Goal: Task Accomplishment & Management: Manage account settings

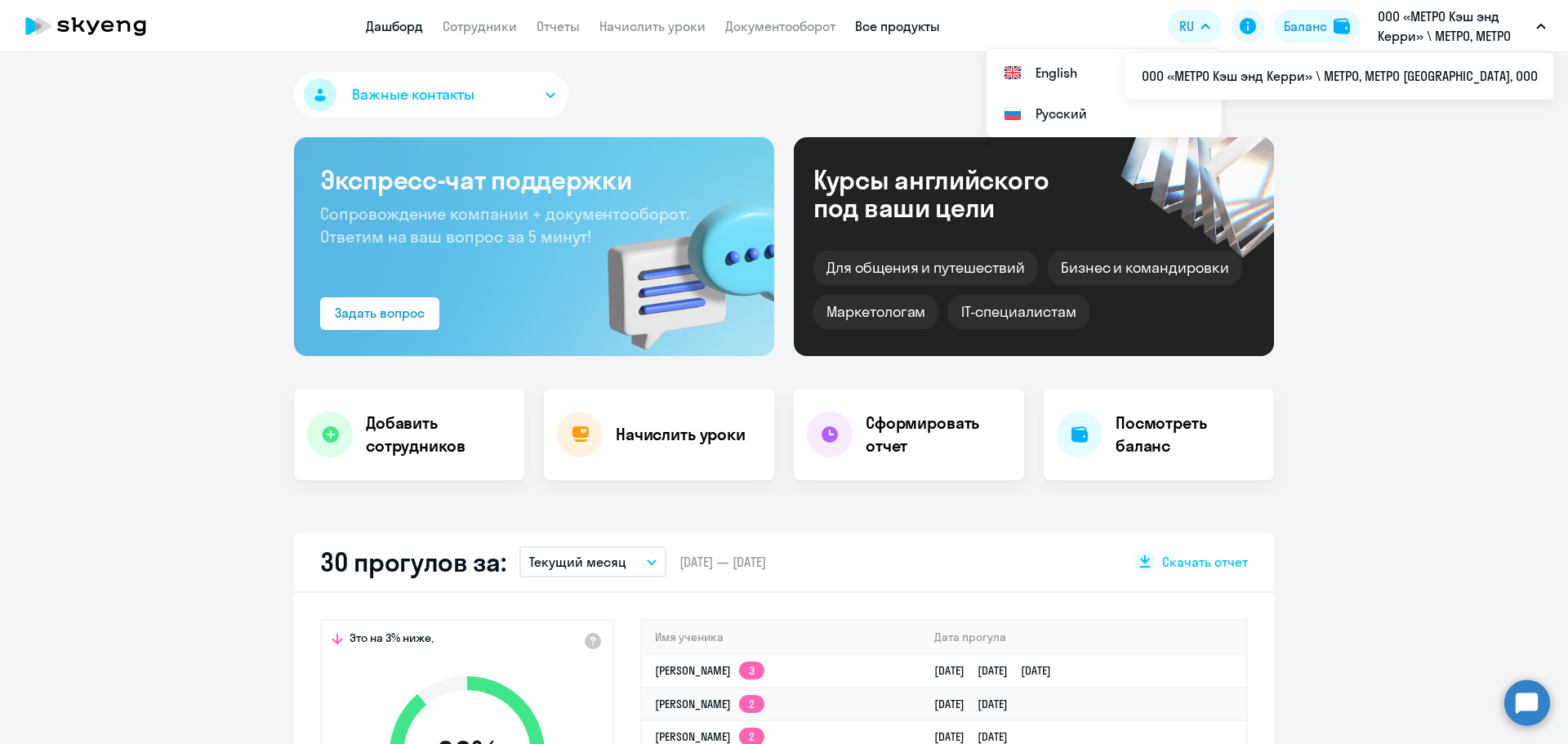
click at [867, 21] on link "Все продукты" at bounding box center [897, 26] width 85 height 17
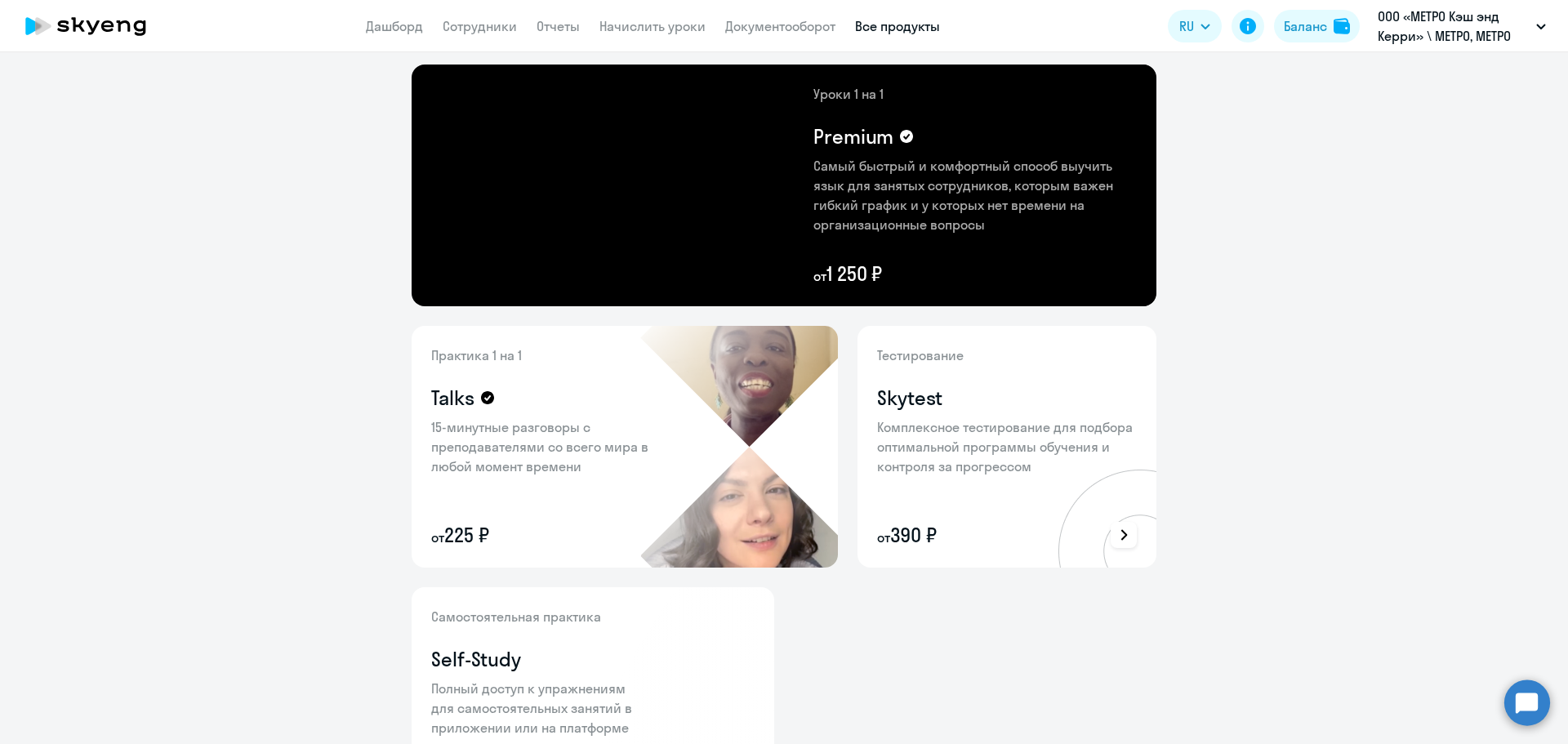
scroll to position [490, 0]
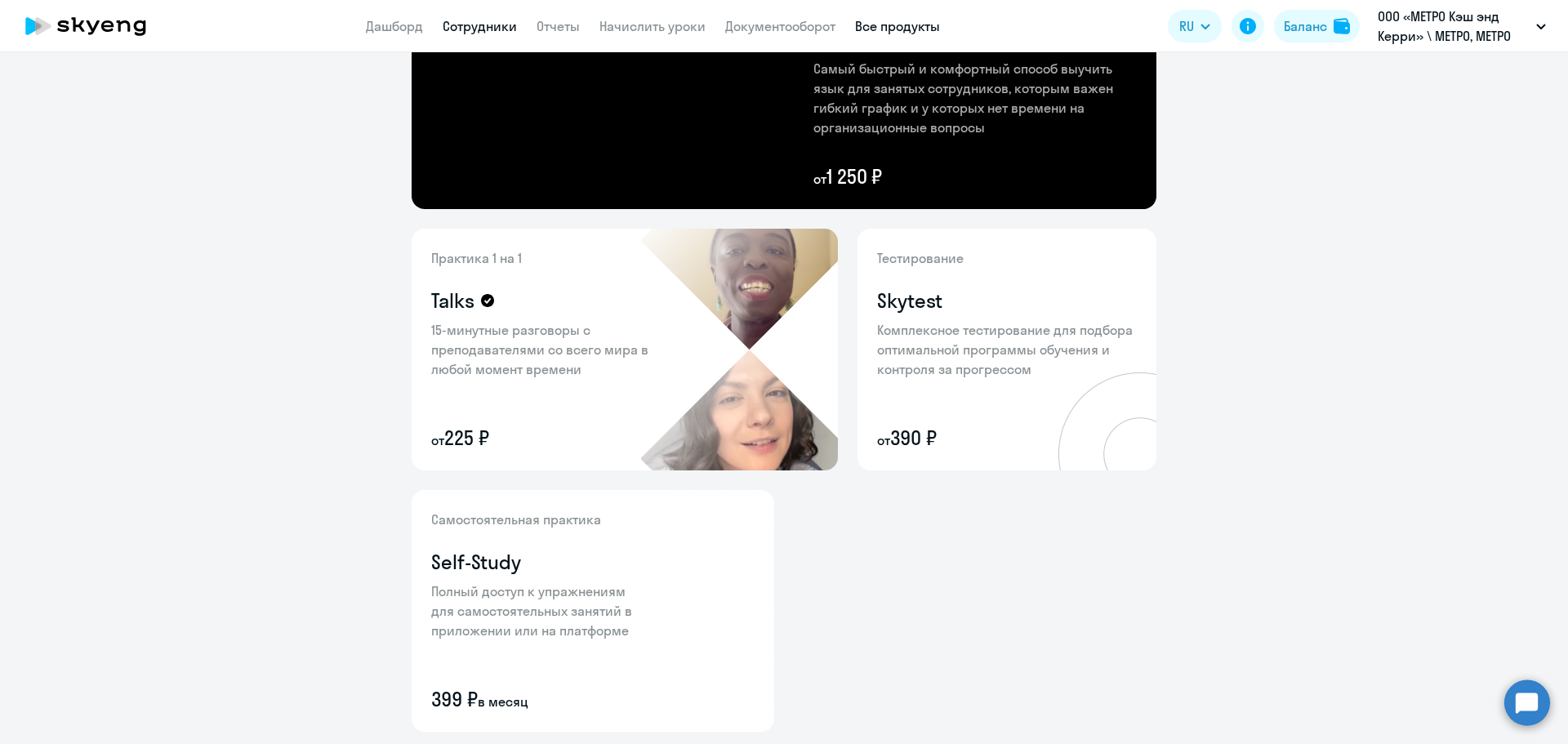
click at [450, 33] on link "Сотрудники" at bounding box center [480, 26] width 74 height 17
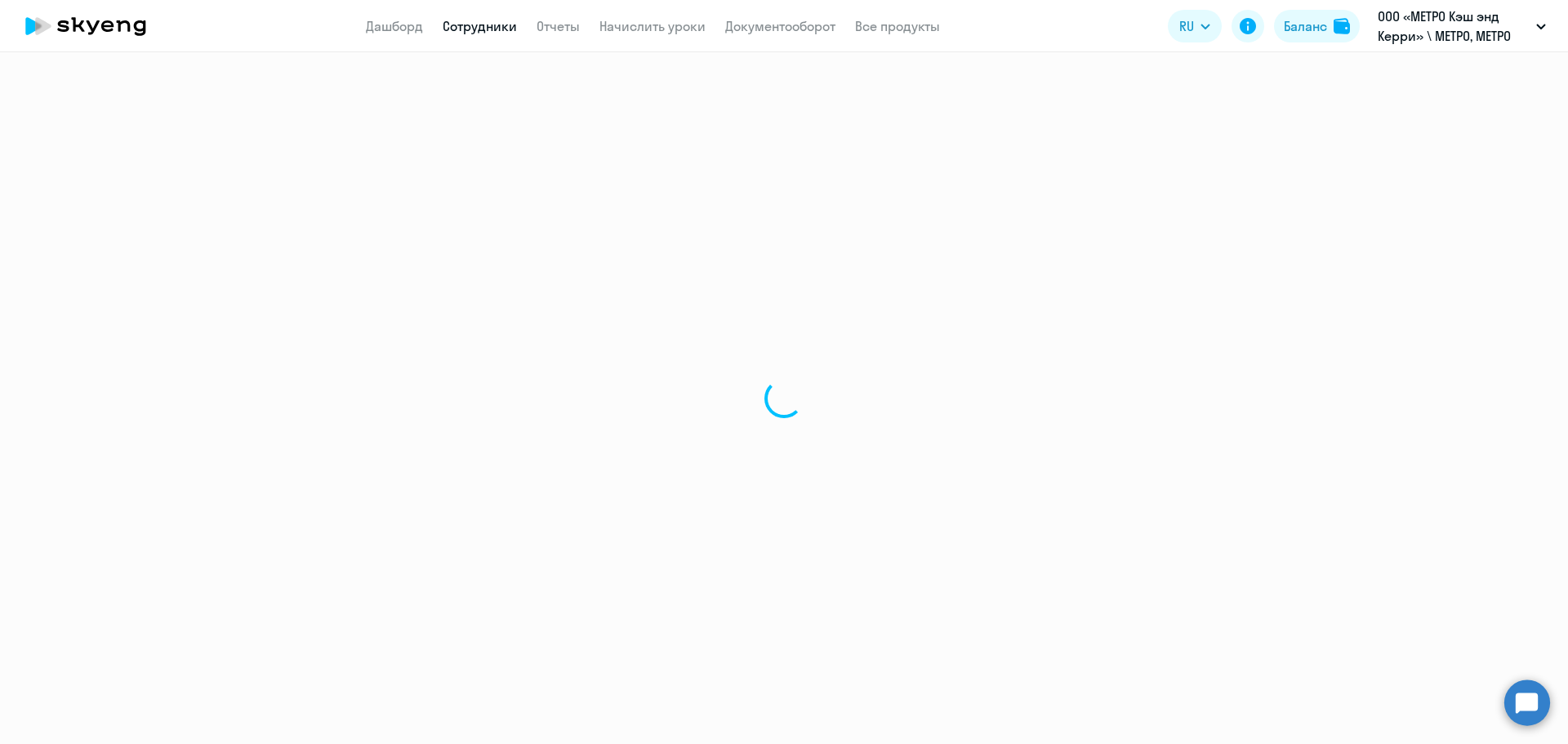
select select "30"
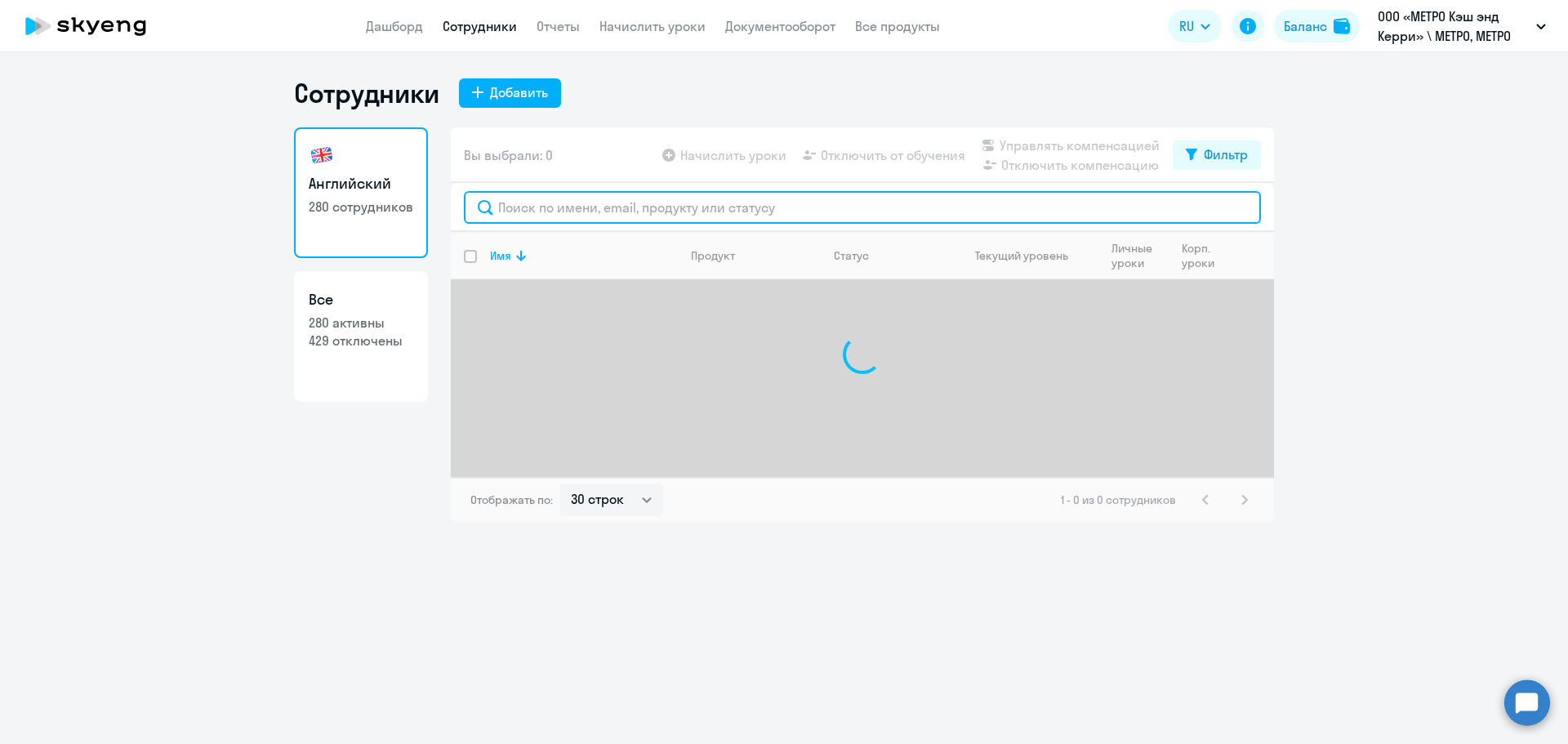
click at [576, 207] on input "text" at bounding box center [862, 207] width 797 height 33
drag, startPoint x: 576, startPoint y: 207, endPoint x: 346, endPoint y: 180, distance: 231.6
click at [346, 180] on div "Английский 280 сотрудников Все 280 активны 429 отключены Вы выбрали: 0 Начислит…" at bounding box center [784, 325] width 980 height 395
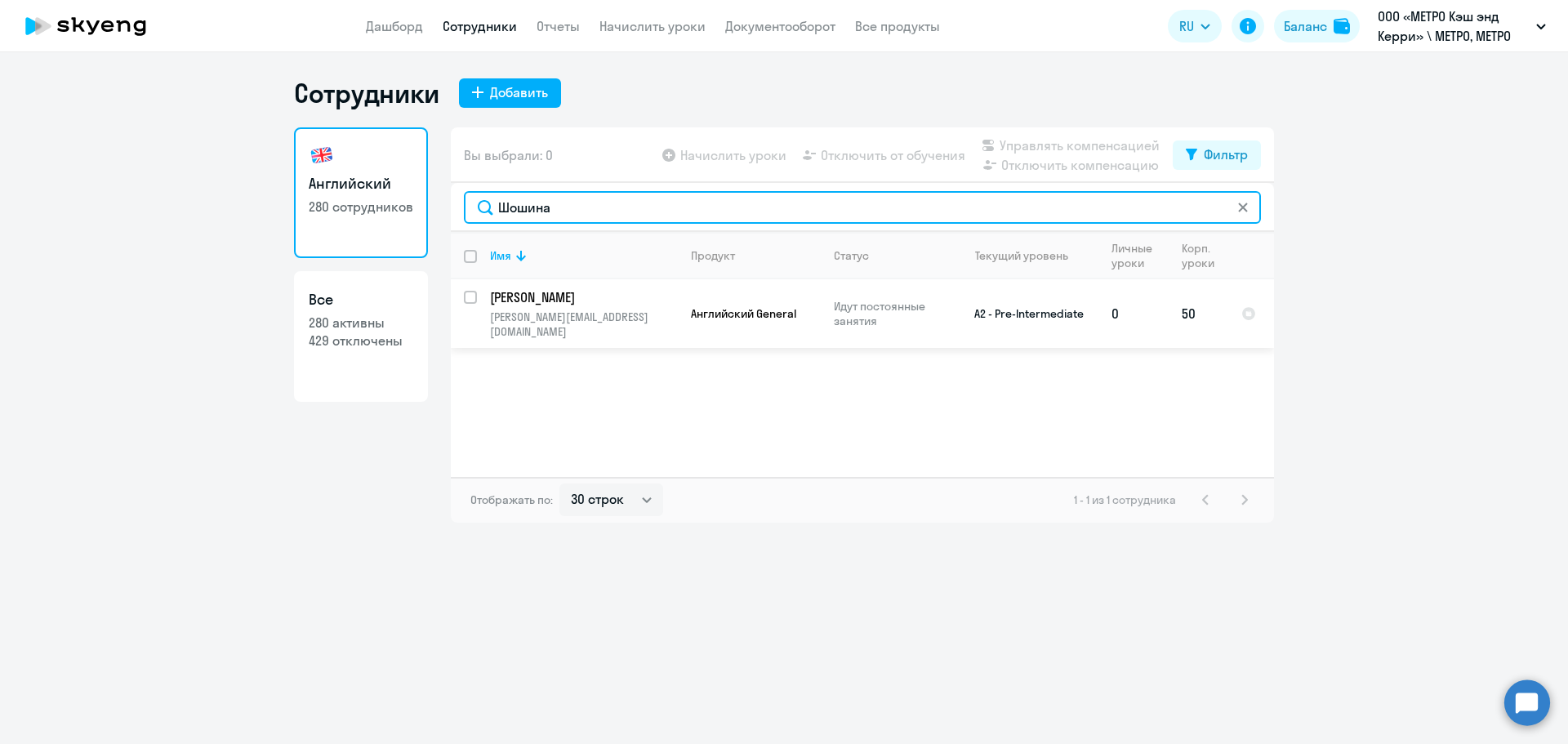
type input "Шошина"
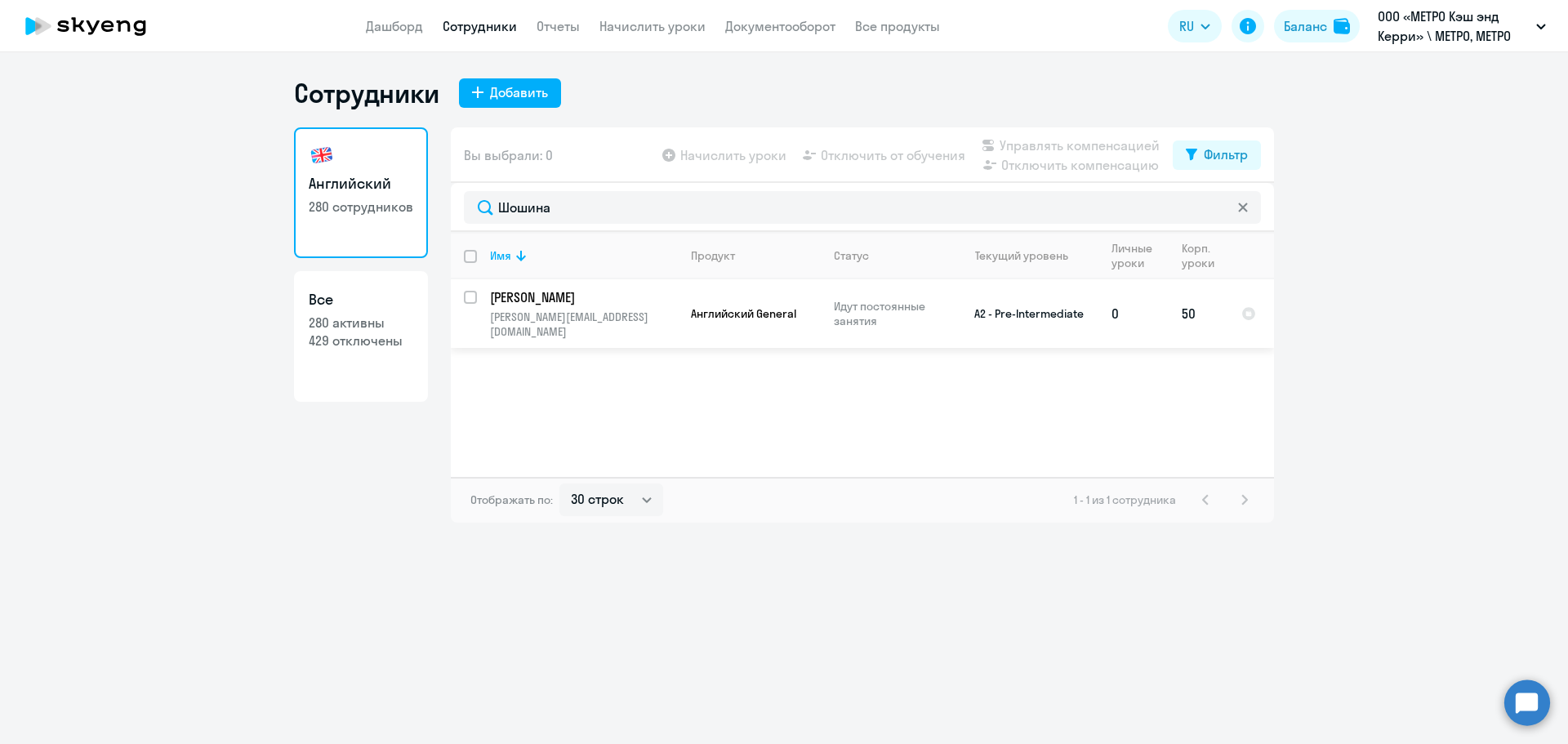
click at [471, 303] on input "select row 22994602" at bounding box center [480, 307] width 33 height 33
checkbox input "true"
click at [760, 162] on span "Начислить уроки" at bounding box center [733, 155] width 106 height 19
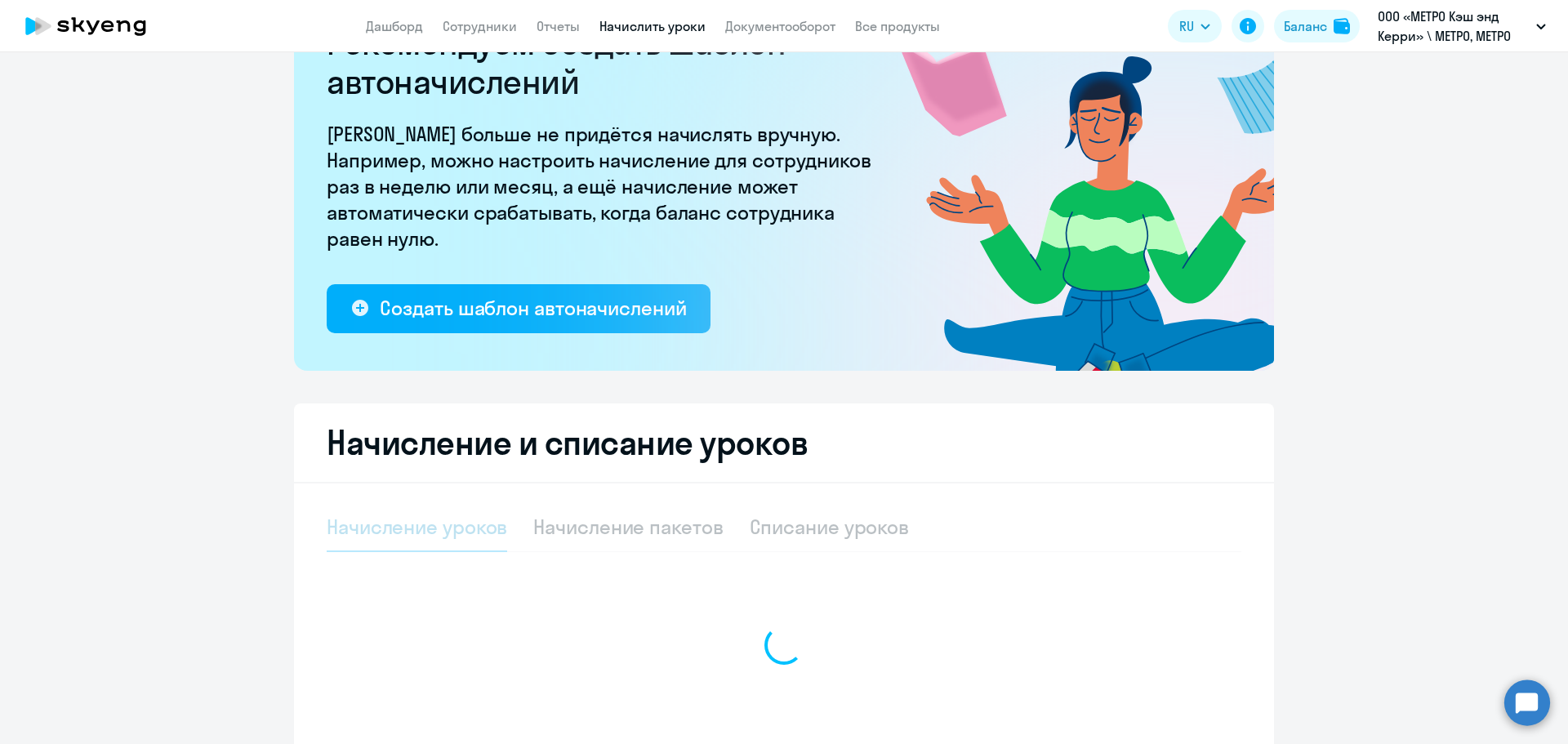
scroll to position [222, 0]
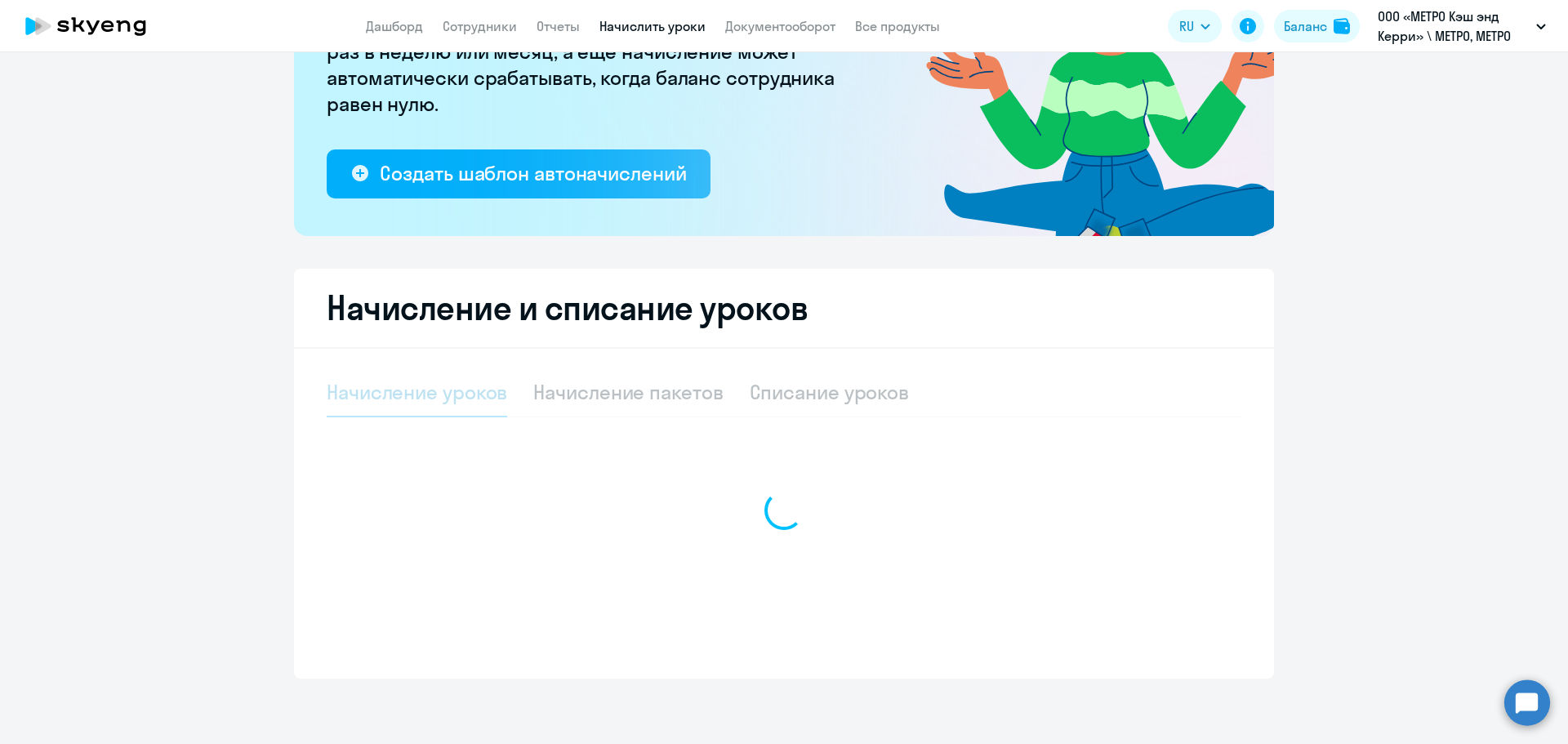
select select "10"
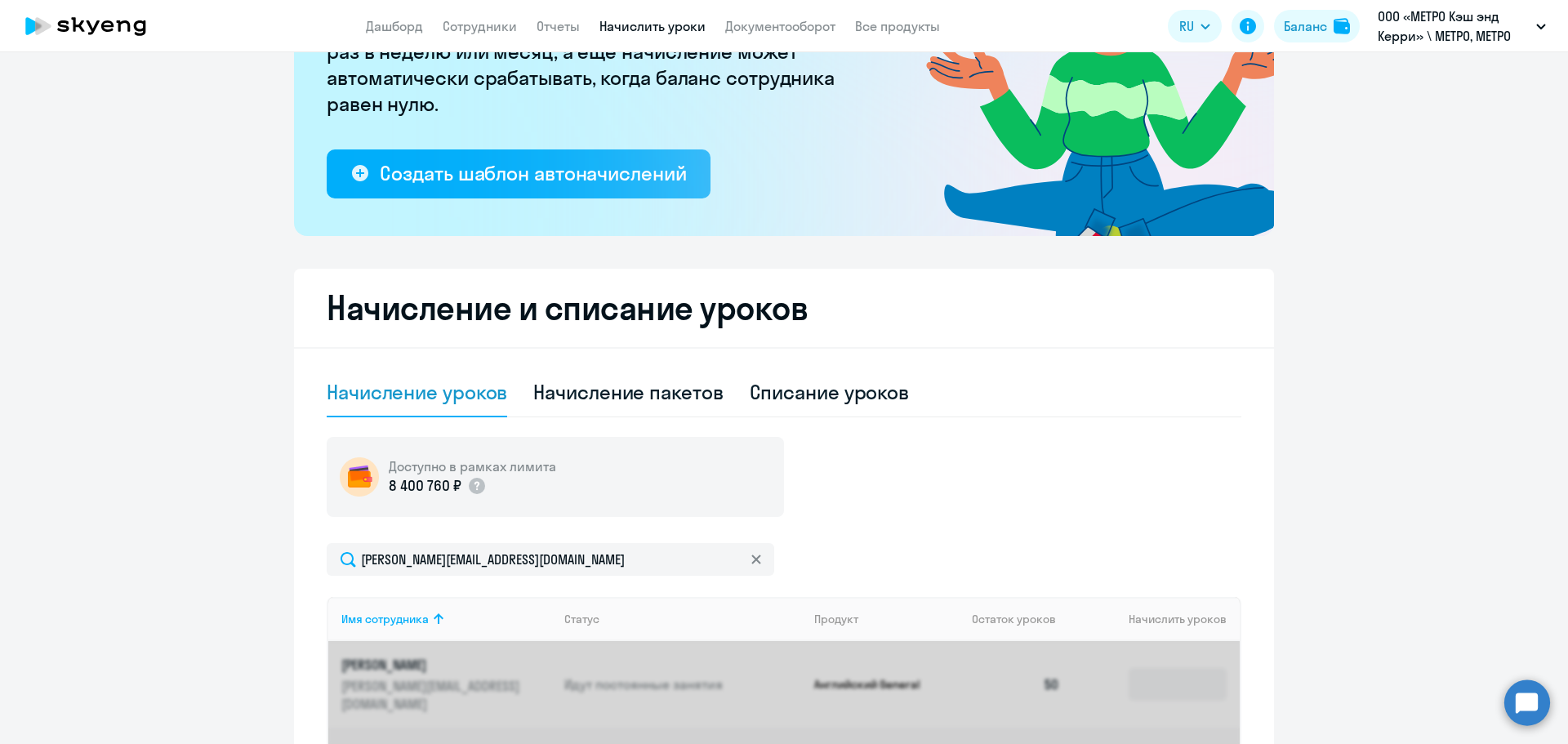
click at [820, 388] on div "Списание уроков" at bounding box center [829, 392] width 160 height 26
select select "10"
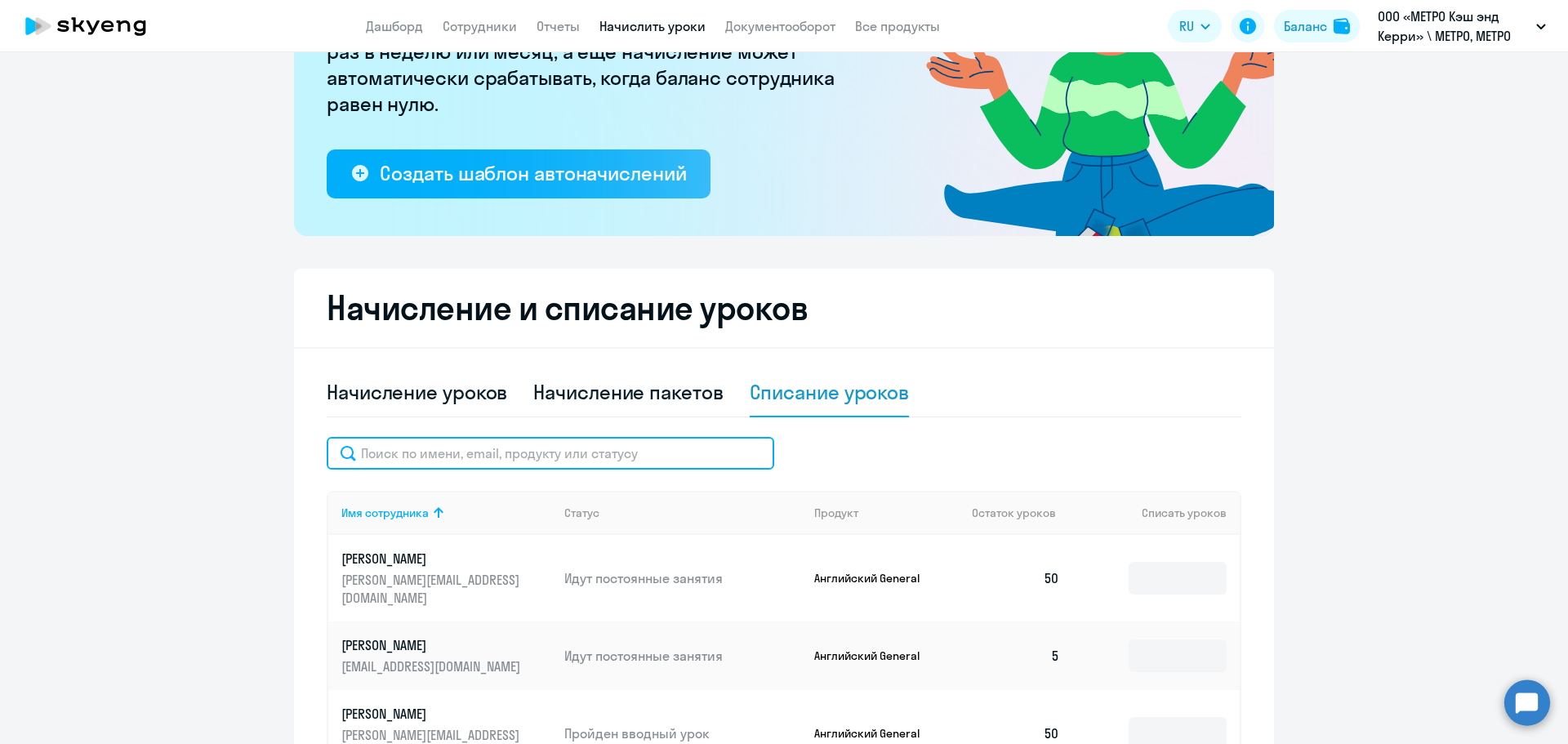
click at [476, 464] on input "text" at bounding box center [550, 453] width 447 height 33
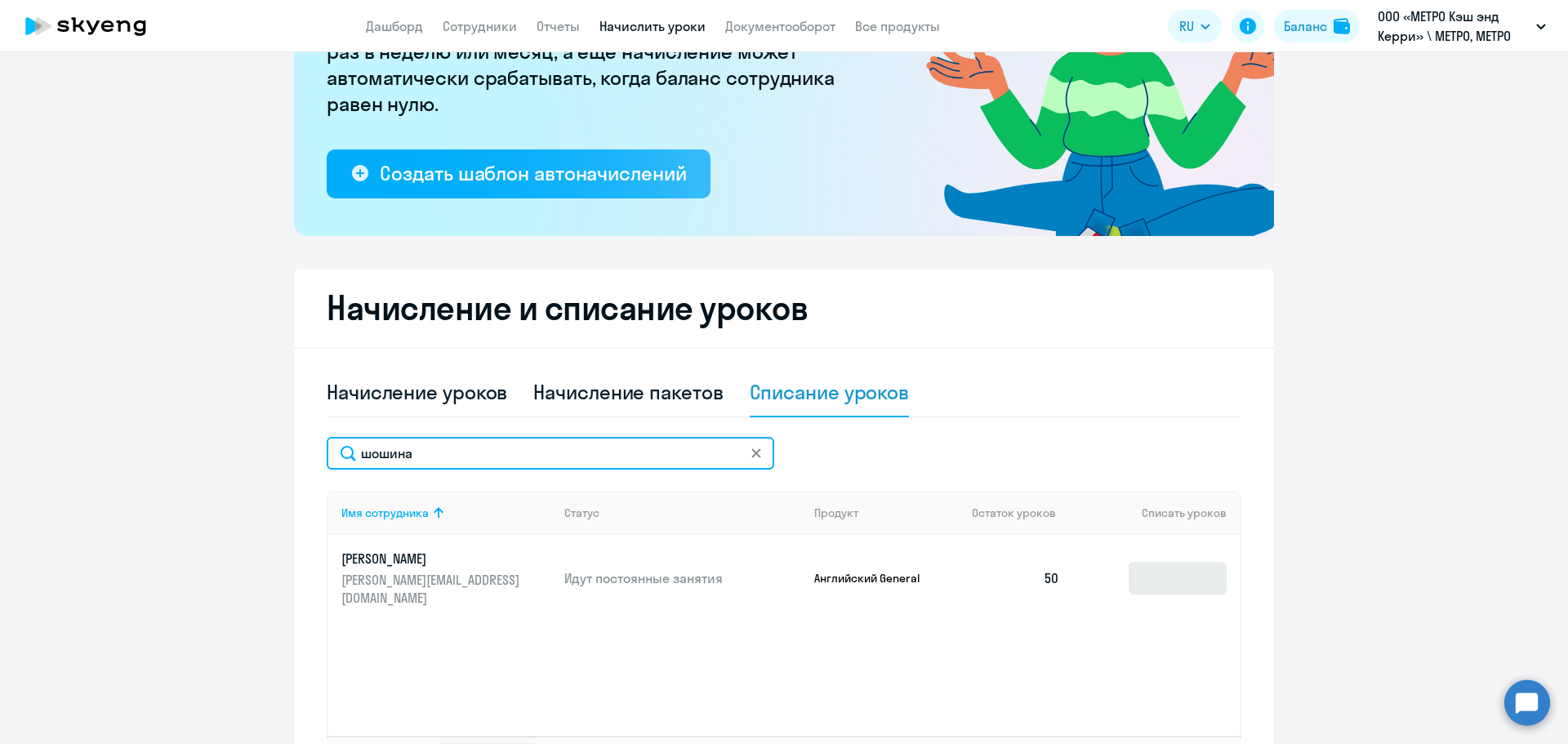
type input "шошина"
click at [1147, 566] on input at bounding box center [1177, 578] width 98 height 33
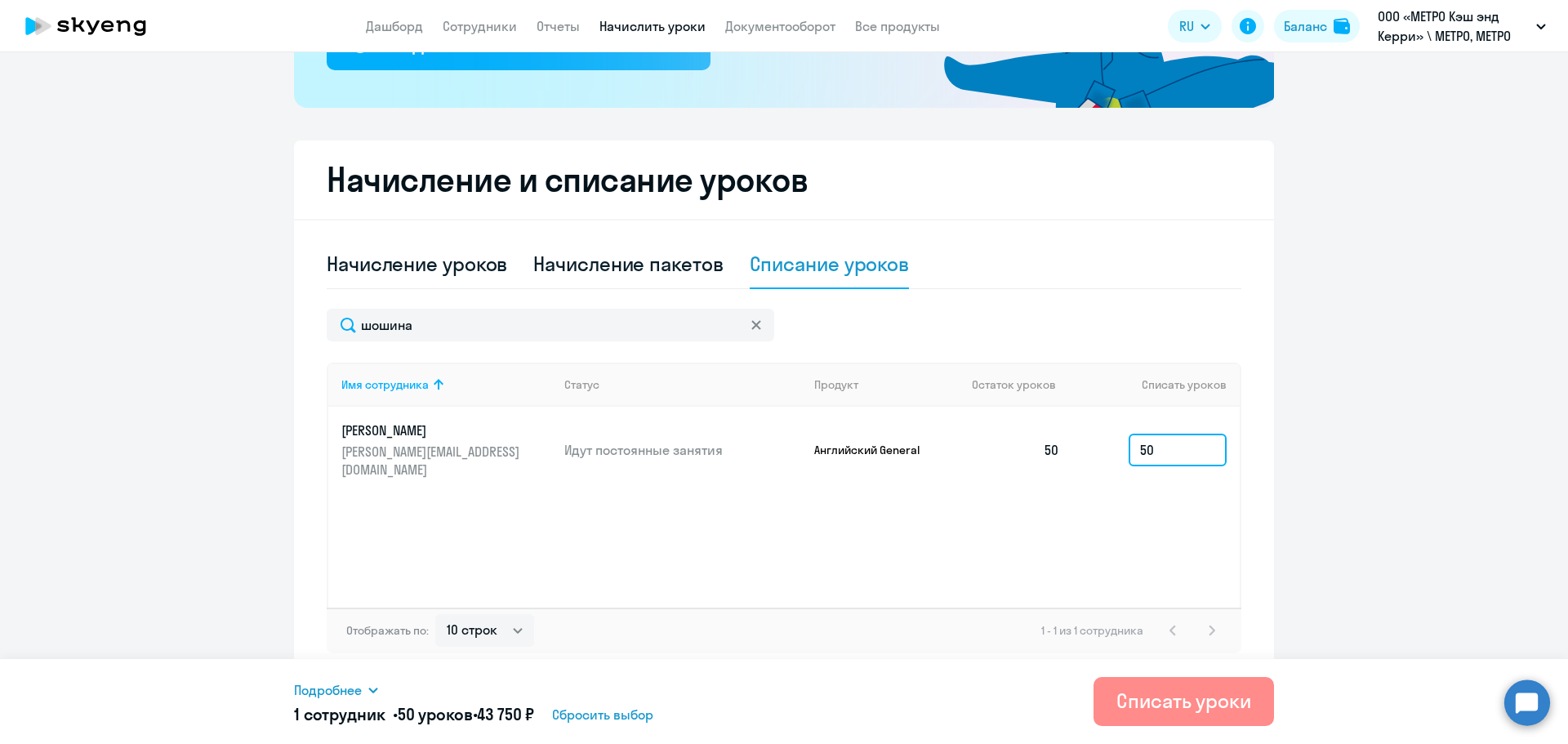
scroll to position [350, 0]
type input "50"
click at [1159, 724] on button "Списать уроки" at bounding box center [1183, 702] width 181 height 49
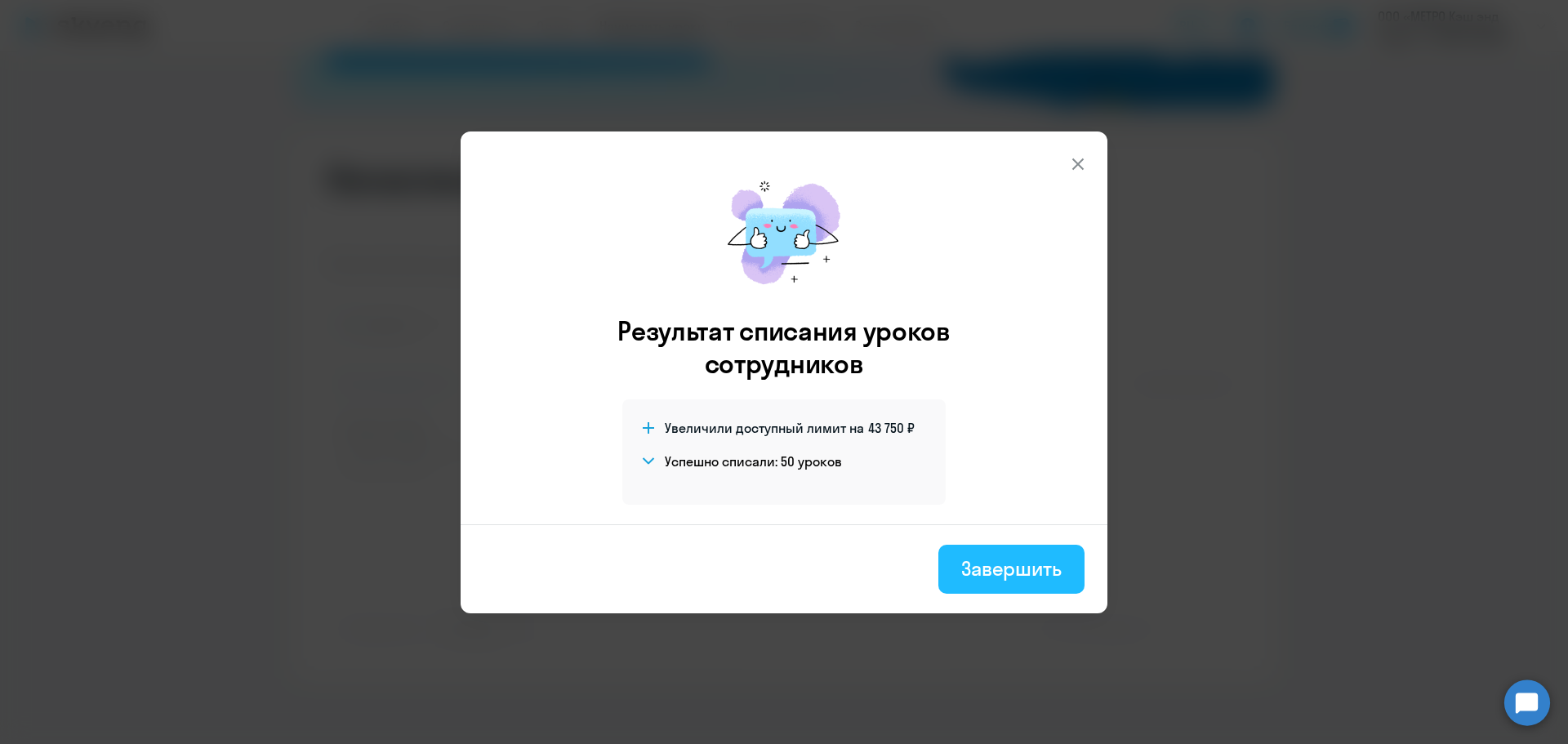
click at [1017, 592] on button "Завершить" at bounding box center [1012, 569] width 146 height 49
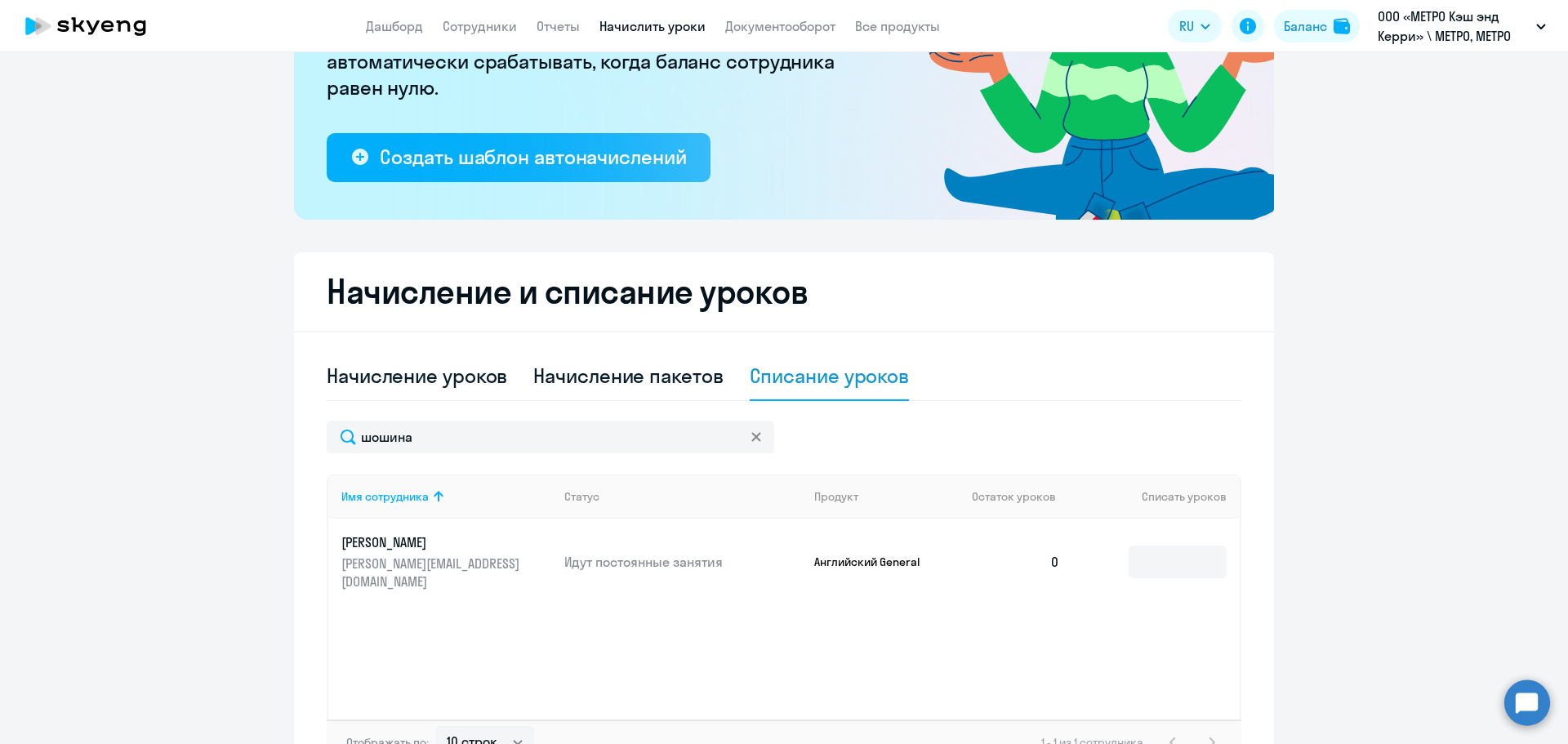
scroll to position [105, 0]
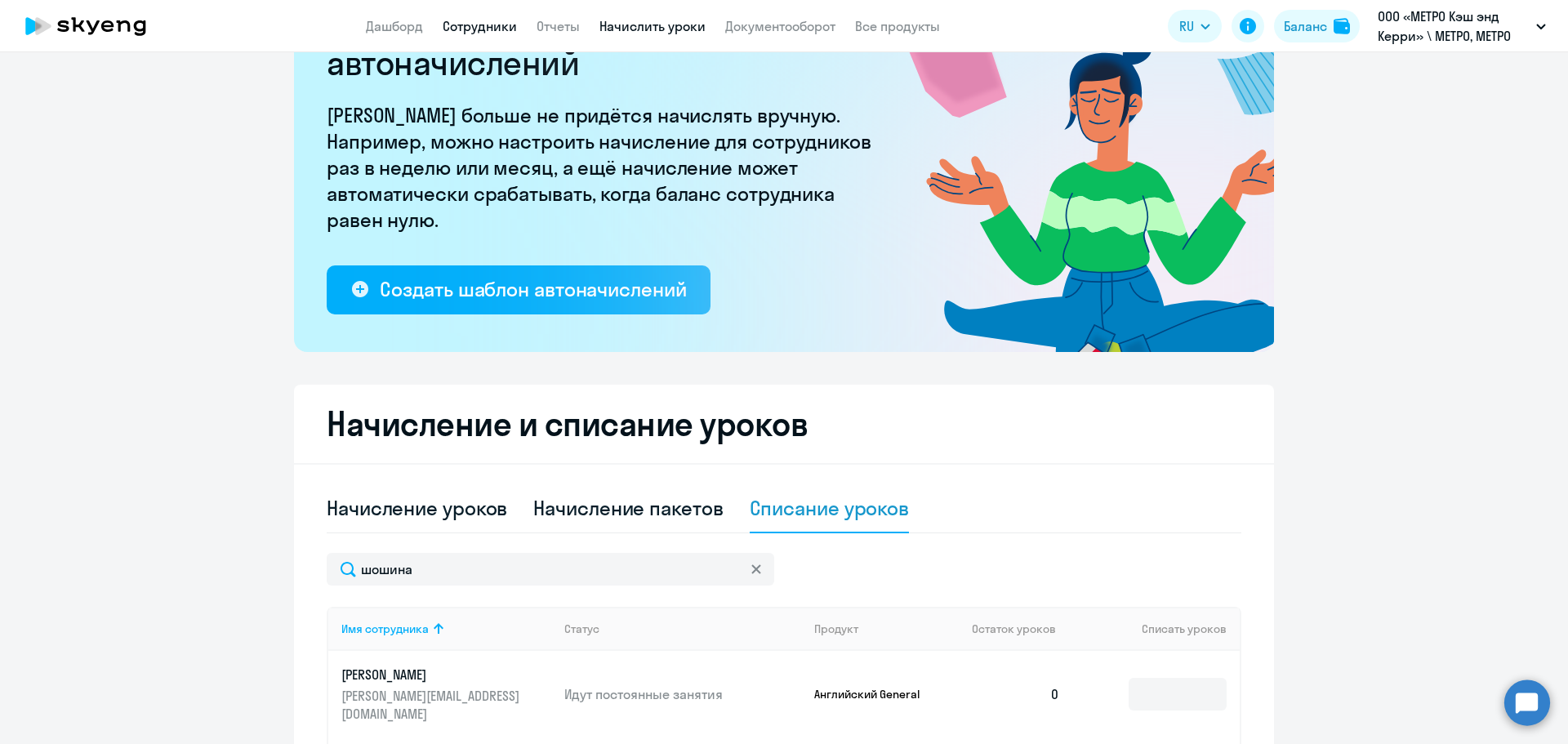
click at [511, 27] on link "Сотрудники" at bounding box center [480, 26] width 74 height 17
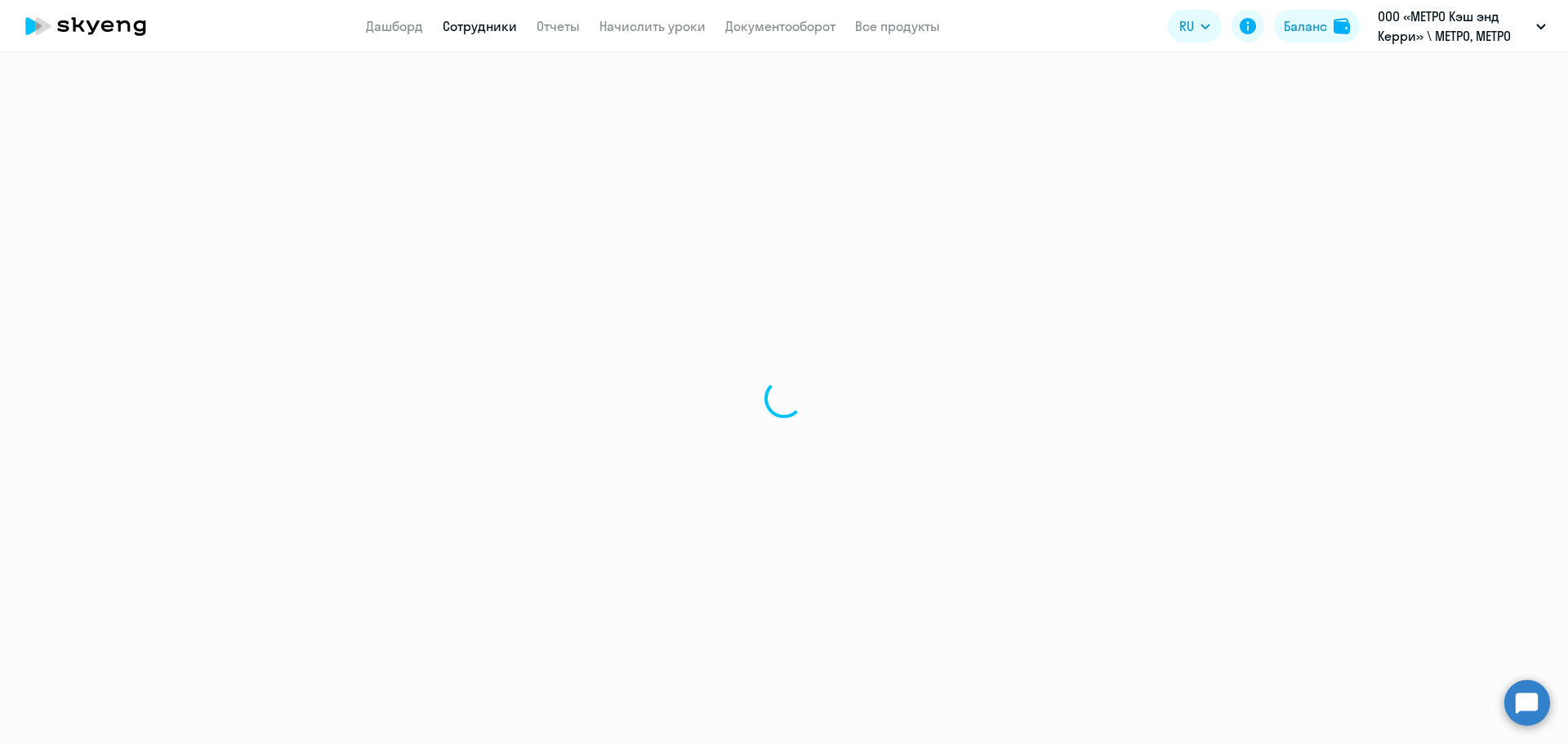
select select "30"
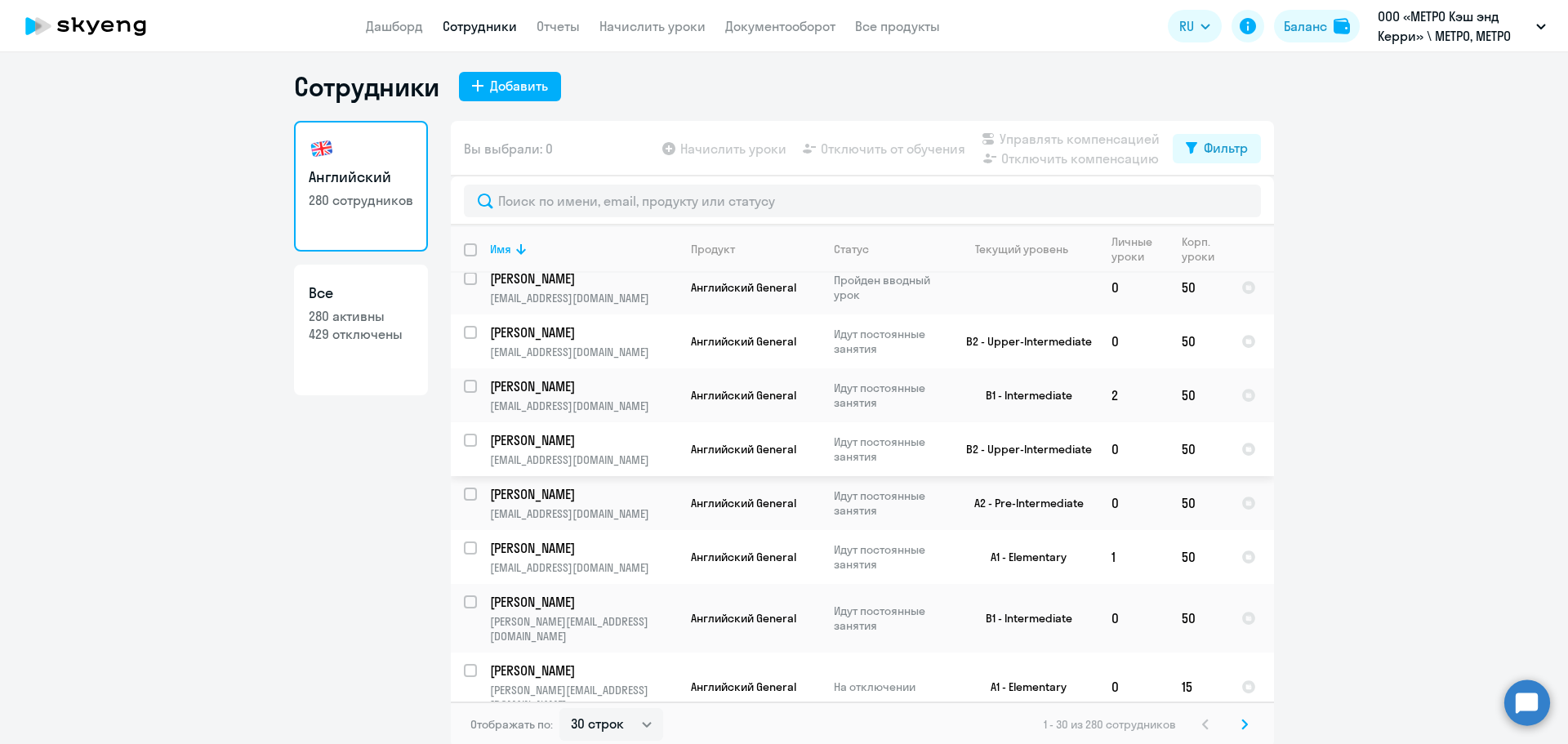
scroll to position [10, 0]
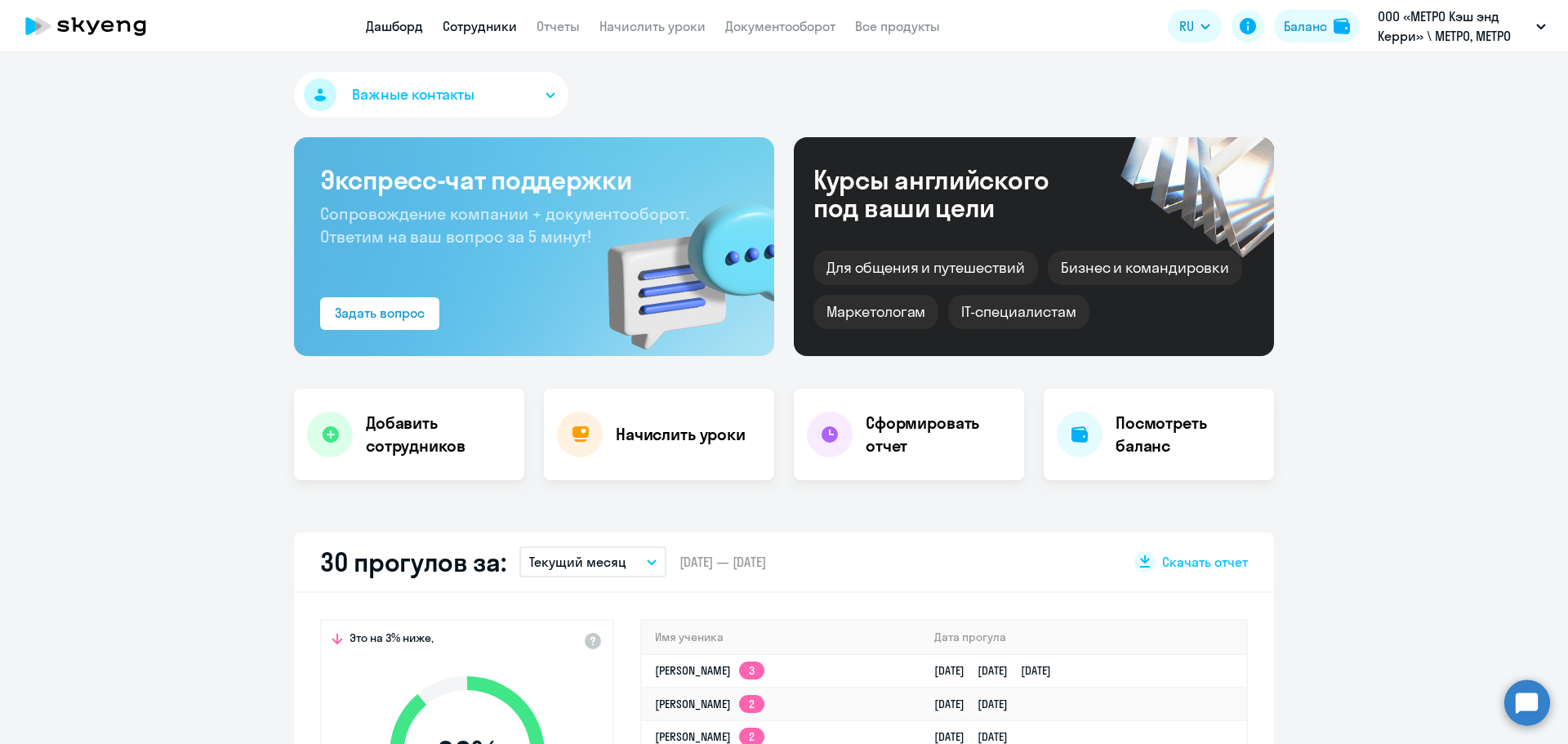
click at [467, 28] on link "Сотрудники" at bounding box center [480, 26] width 74 height 17
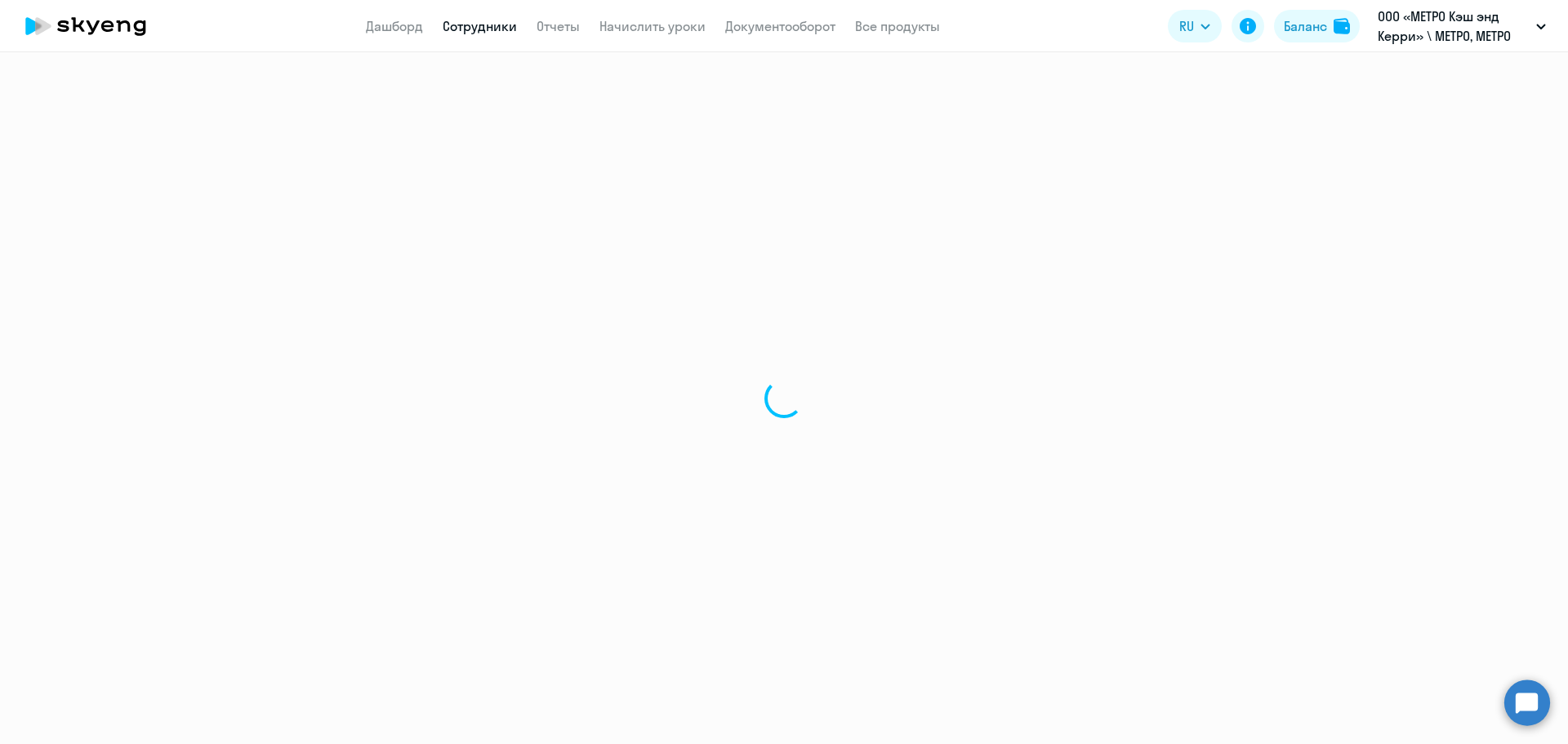
select select "30"
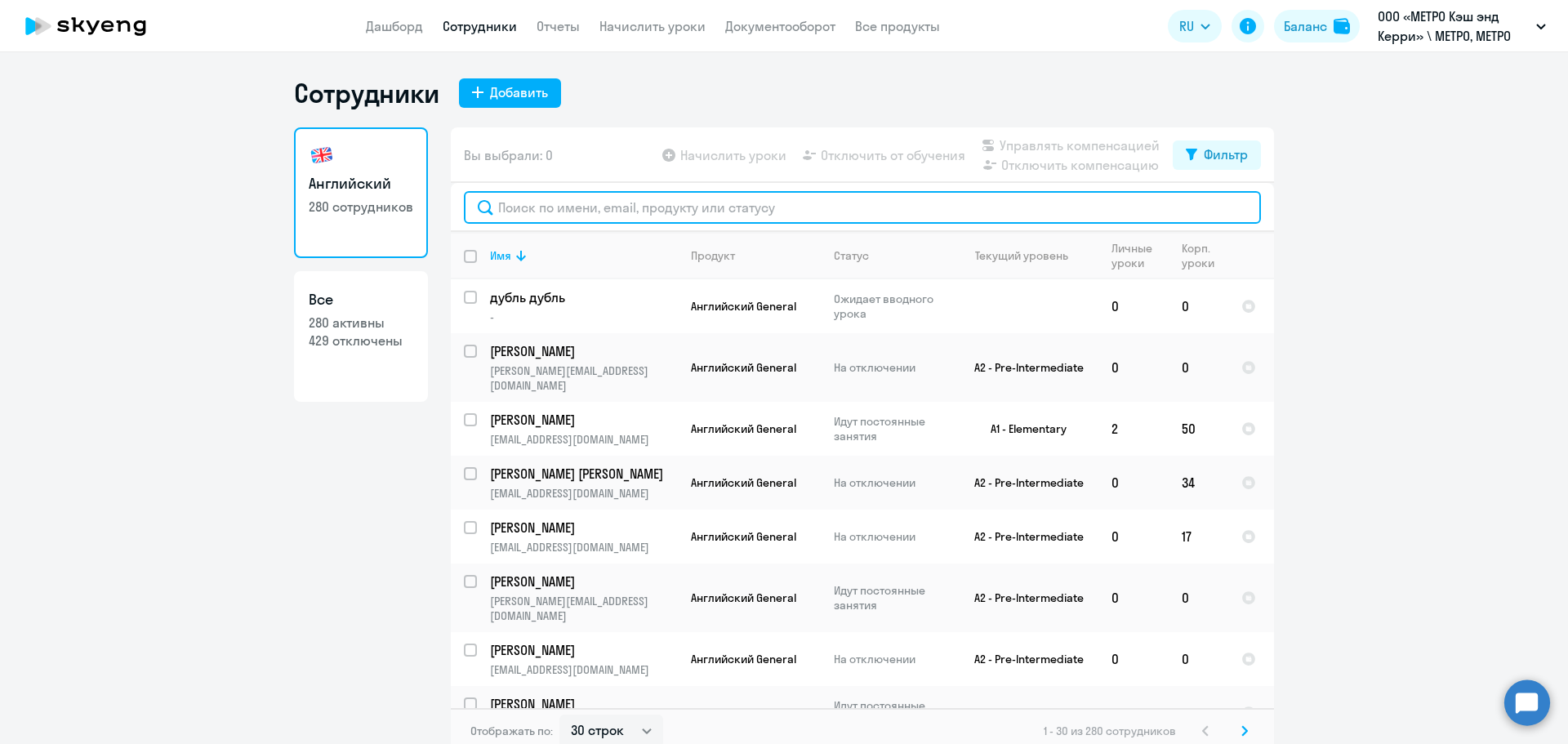
click at [578, 201] on input "text" at bounding box center [862, 207] width 797 height 33
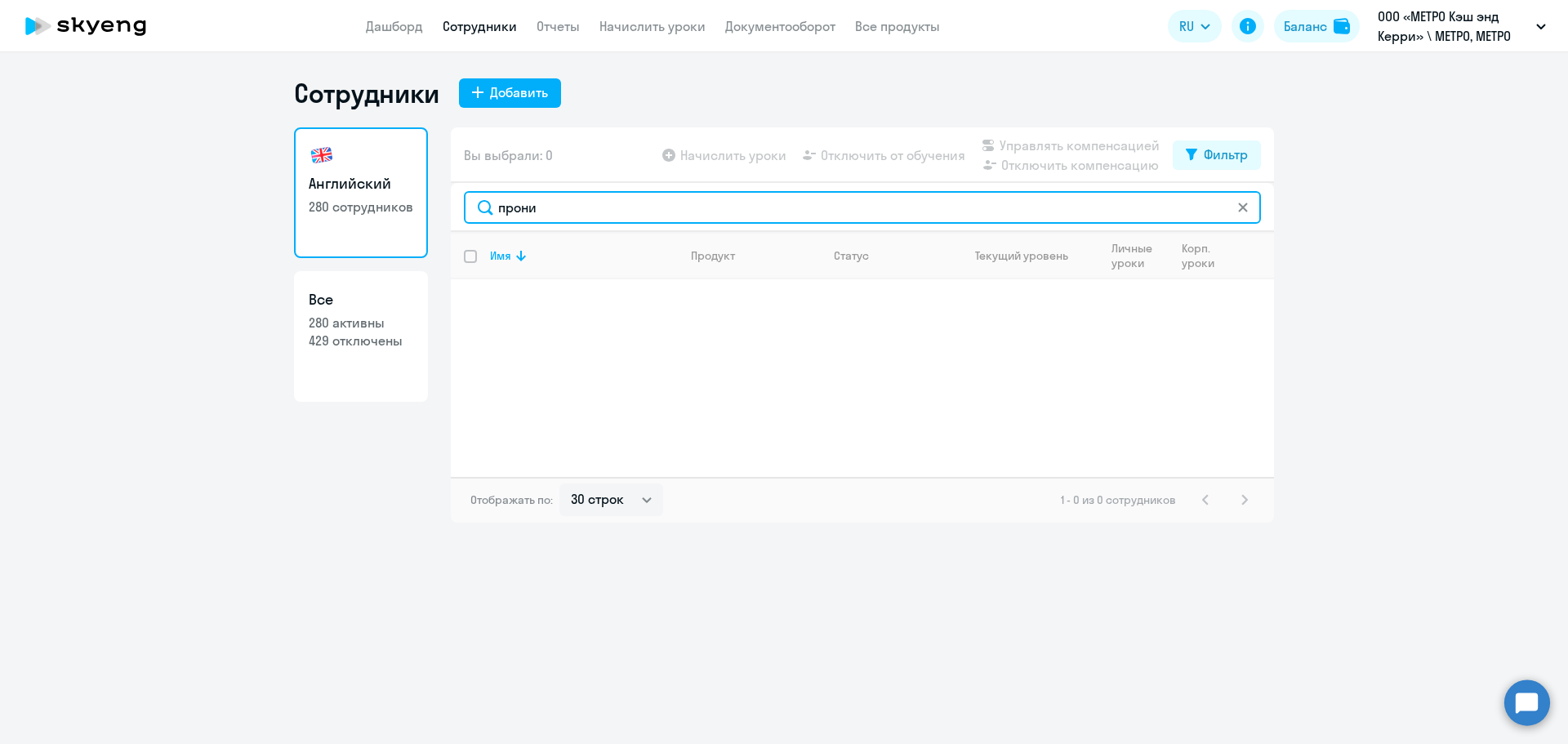
type input "прони"
